Goal: Find specific page/section: Find specific page/section

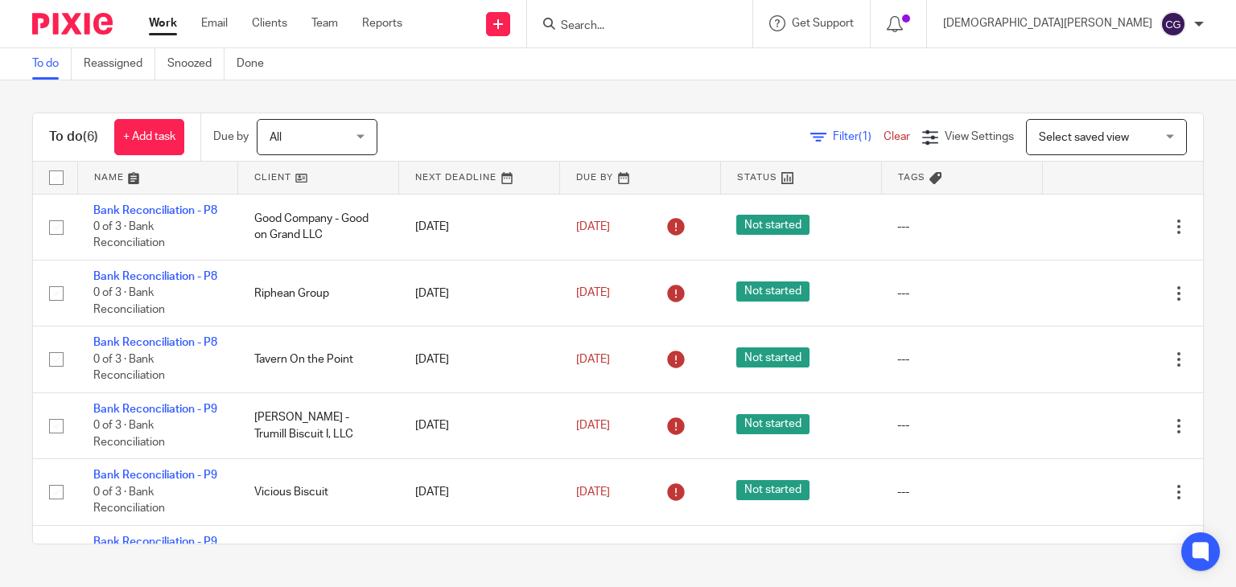
click at [157, 27] on link "Work" at bounding box center [163, 23] width 28 height 16
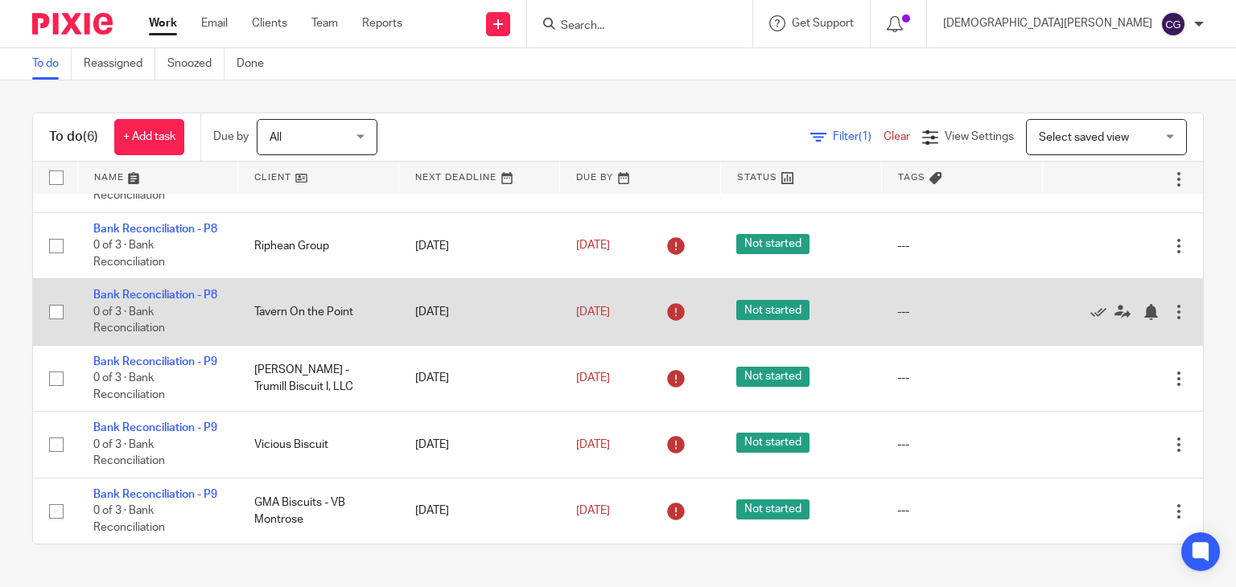
scroll to position [149, 0]
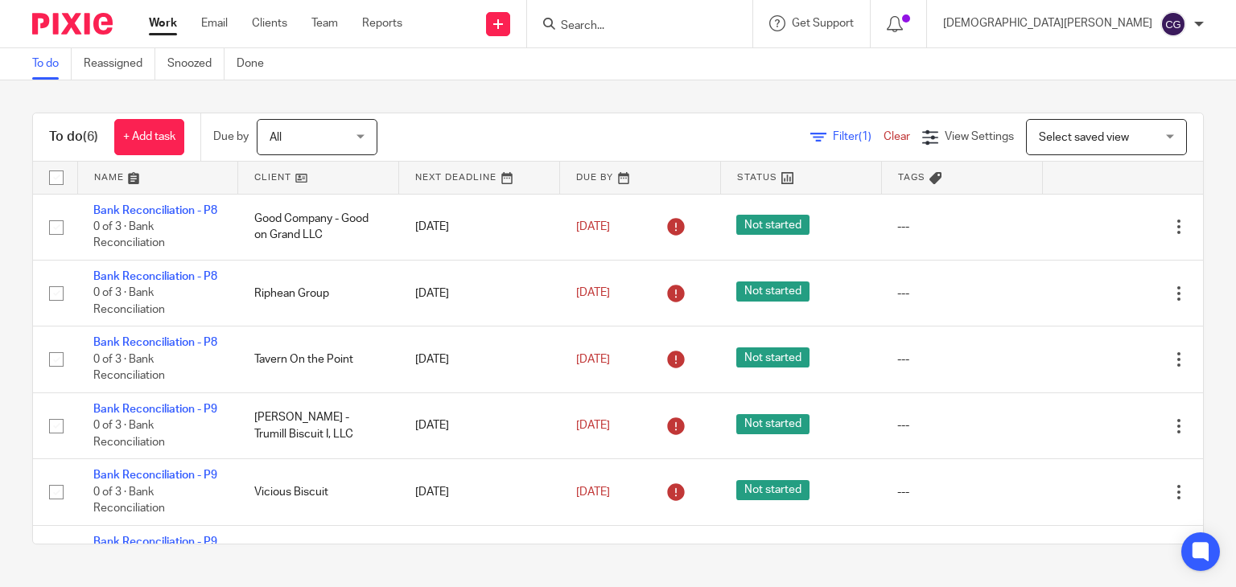
click at [704, 27] on input "Search" at bounding box center [631, 26] width 145 height 14
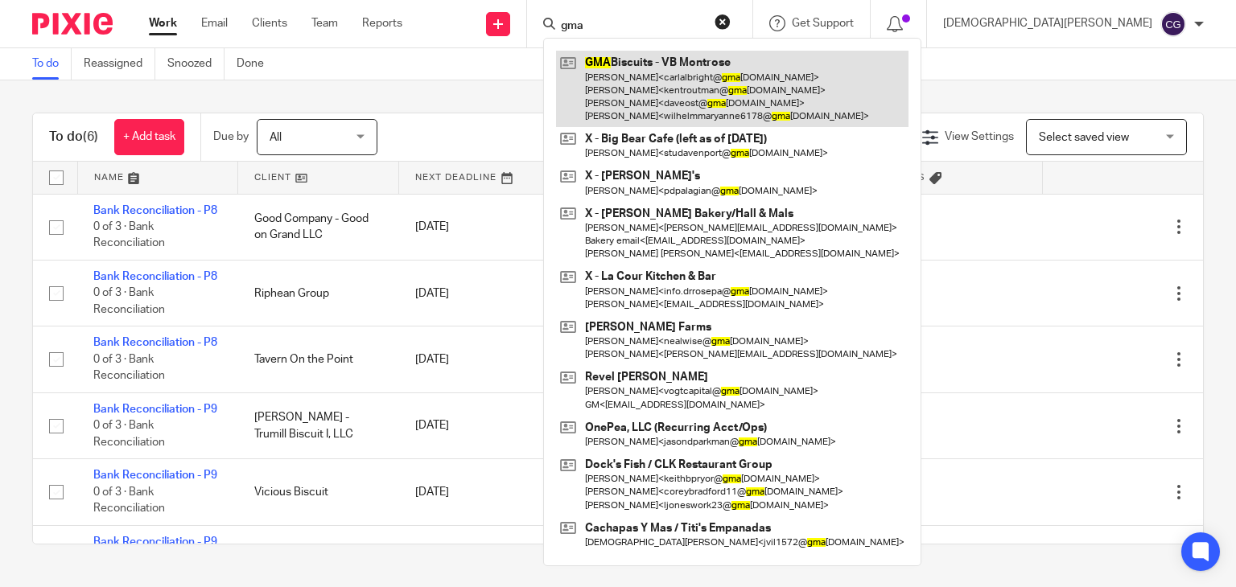
type input "gma"
click at [718, 73] on link at bounding box center [732, 89] width 352 height 76
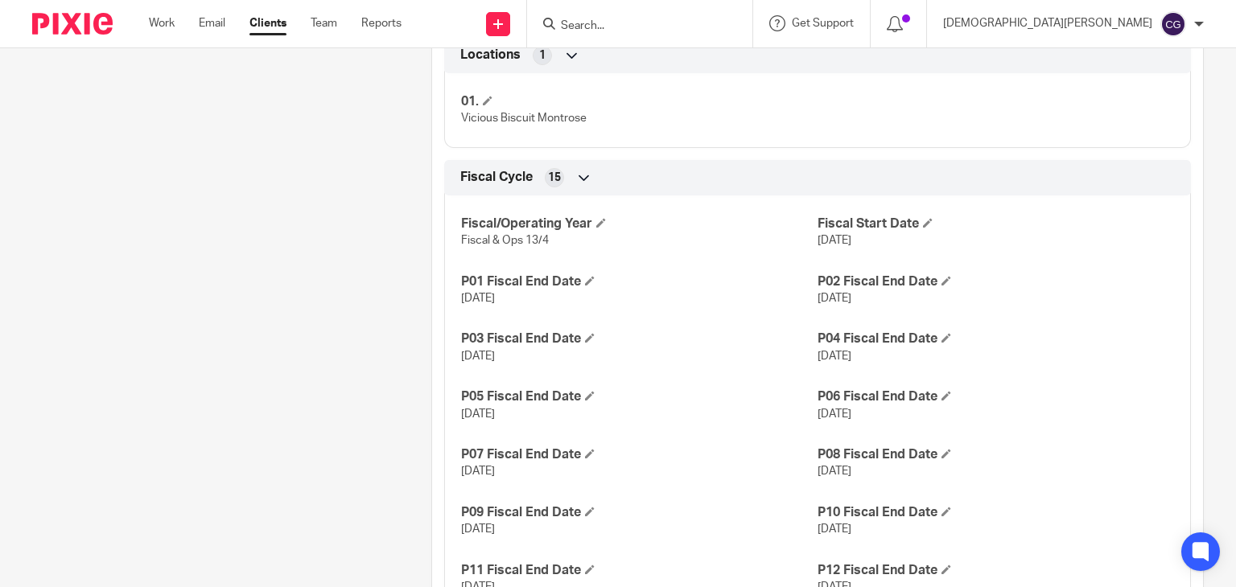
scroll to position [1207, 0]
